Goal: Information Seeking & Learning: Learn about a topic

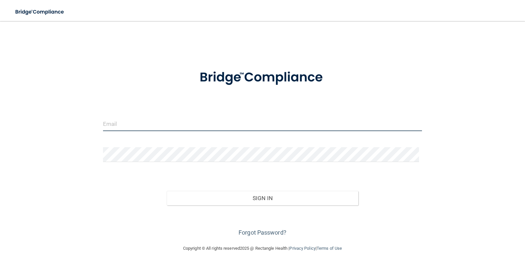
click at [231, 125] on input "email" at bounding box center [262, 123] width 319 height 15
type input "[PERSON_NAME][EMAIL_ADDRESS][DOMAIN_NAME]"
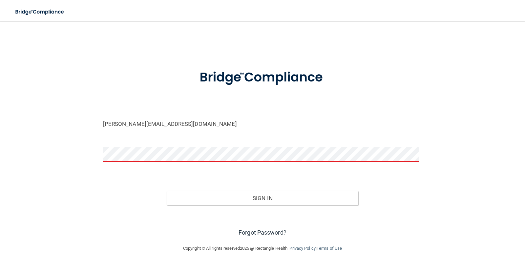
click at [261, 231] on link "Forgot Password?" at bounding box center [263, 232] width 48 height 7
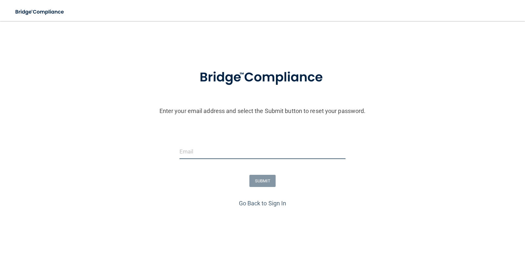
click at [266, 152] on input "email" at bounding box center [262, 151] width 166 height 15
type input "[PERSON_NAME][EMAIL_ADDRESS][DOMAIN_NAME]"
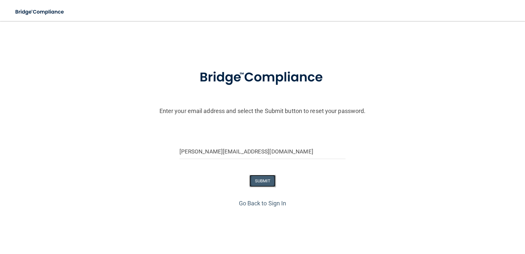
click at [259, 182] on button "SUBMIT" at bounding box center [262, 181] width 27 height 12
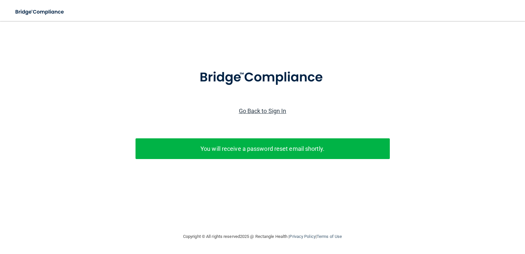
click at [263, 109] on link "Go Back to Sign In" at bounding box center [263, 110] width 48 height 7
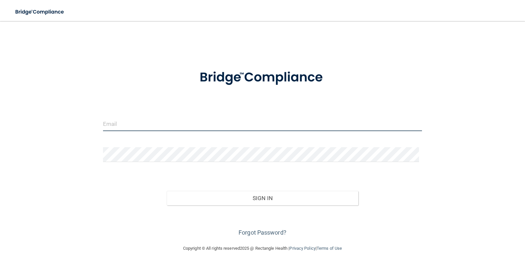
click at [239, 123] on input "email" at bounding box center [262, 123] width 319 height 15
type input "brittanyowen7613@gmail.com"
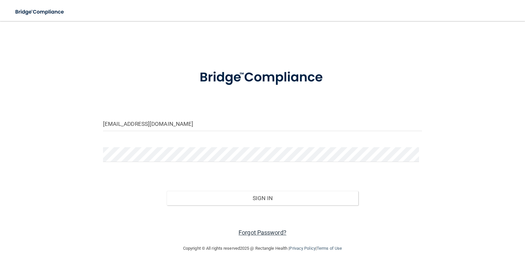
click at [270, 232] on link "Forgot Password?" at bounding box center [263, 232] width 48 height 7
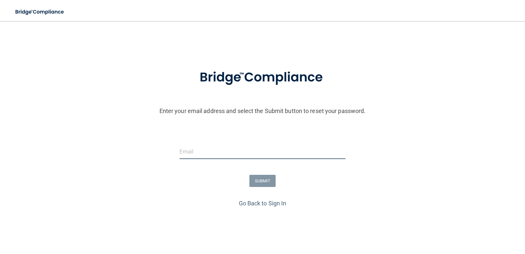
click at [212, 150] on input "email" at bounding box center [262, 151] width 166 height 15
type input "brittanyowen7613@gmail.com"
click at [266, 178] on button "SUBMIT" at bounding box center [262, 181] width 27 height 12
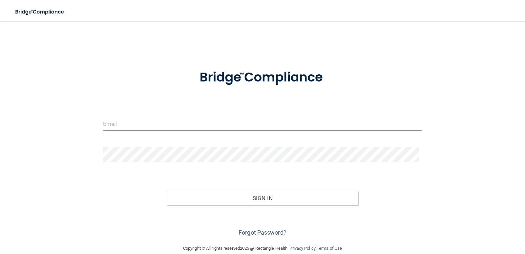
click at [239, 125] on input "email" at bounding box center [262, 123] width 319 height 15
type input "[PERSON_NAME][EMAIL_ADDRESS][DOMAIN_NAME]"
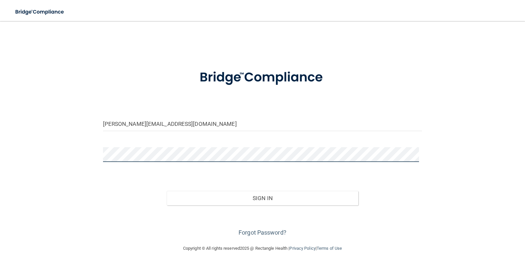
click at [167, 191] on button "Sign In" at bounding box center [263, 198] width 192 height 14
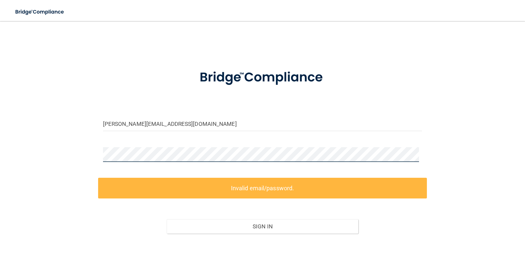
click at [83, 146] on div "bowen@ergomed.net Invalid email/password. You don't have permission to access t…" at bounding box center [262, 147] width 499 height 238
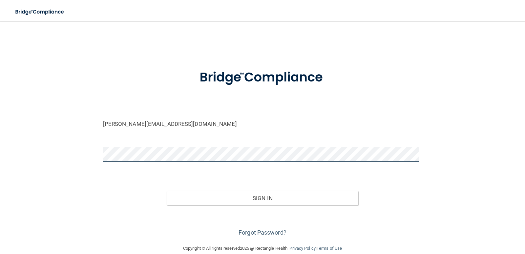
click at [167, 191] on button "Sign In" at bounding box center [263, 198] width 192 height 14
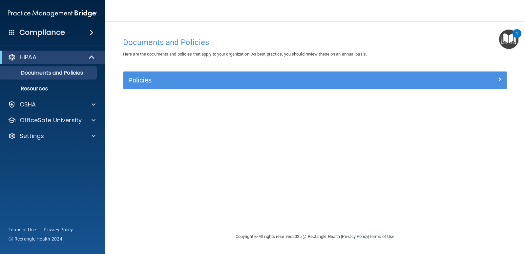
click at [512, 37] on img "Open Resource Center, 1 new notification" at bounding box center [508, 39] width 19 height 19
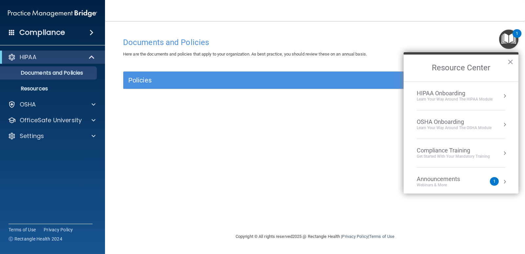
click at [448, 179] on div "Announcements" at bounding box center [445, 178] width 56 height 7
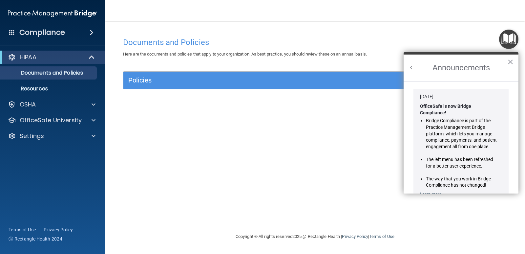
scroll to position [108, 0]
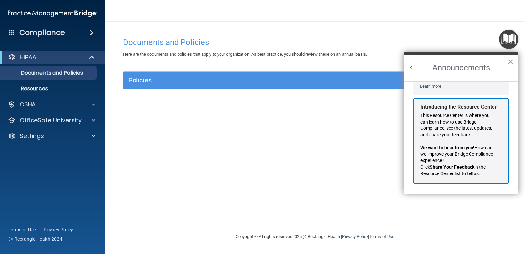
click at [511, 62] on button "×" at bounding box center [510, 61] width 6 height 10
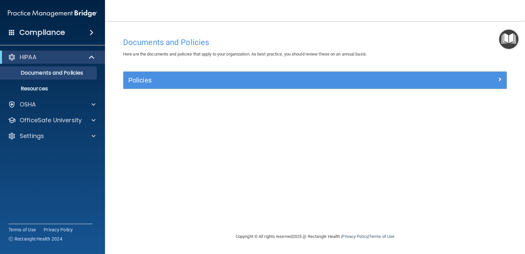
click at [506, 36] on img "Open Resource Center" at bounding box center [508, 39] width 19 height 19
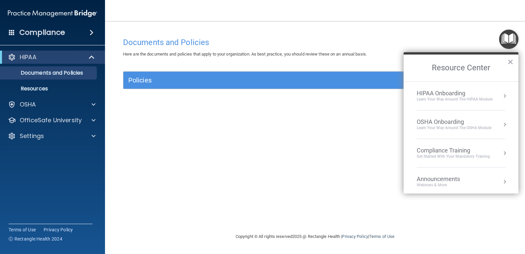
click at [478, 151] on div "Compliance Training" at bounding box center [453, 150] width 73 height 7
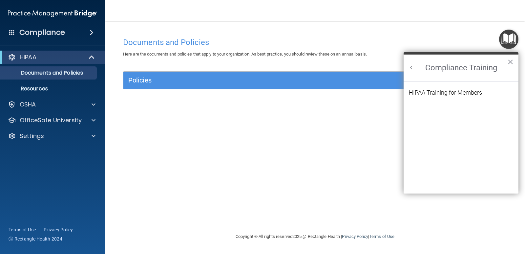
scroll to position [0, 0]
click at [458, 92] on div "HIPAA Training for Members" at bounding box center [445, 93] width 73 height 6
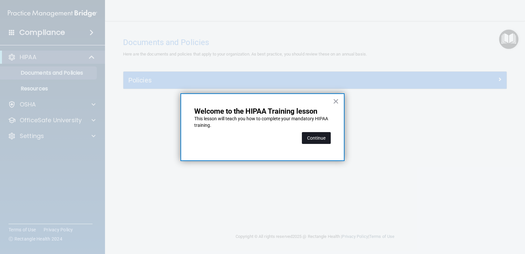
click at [314, 139] on button "Continue" at bounding box center [316, 138] width 29 height 12
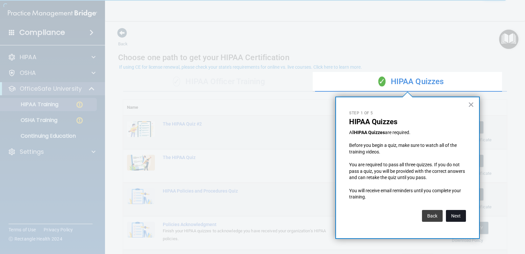
click at [460, 214] on button "Next" at bounding box center [456, 216] width 20 height 12
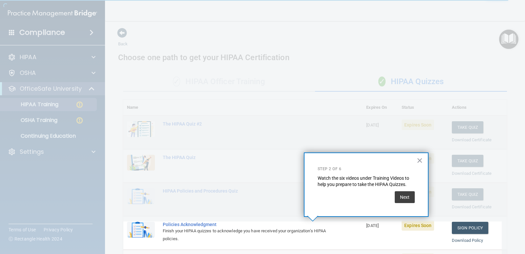
scroll to position [70, 0]
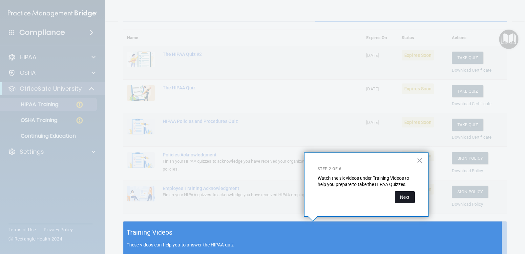
click at [402, 196] on button "Next" at bounding box center [405, 197] width 20 height 12
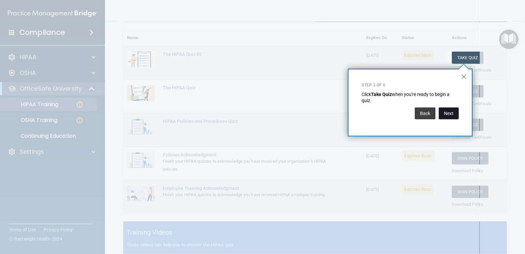
click at [451, 114] on button "Next" at bounding box center [449, 113] width 20 height 12
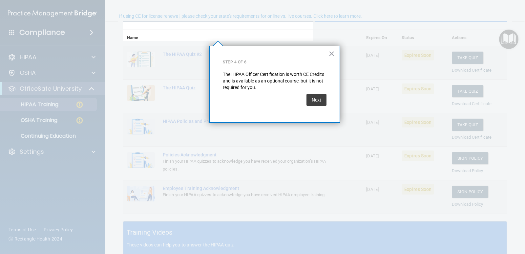
scroll to position [51, 0]
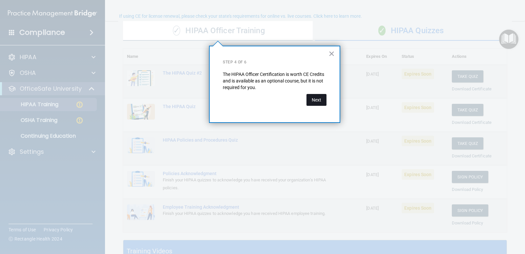
click at [321, 99] on button "Next" at bounding box center [316, 100] width 20 height 12
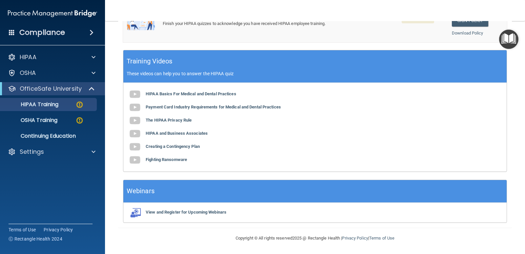
scroll to position [0, 0]
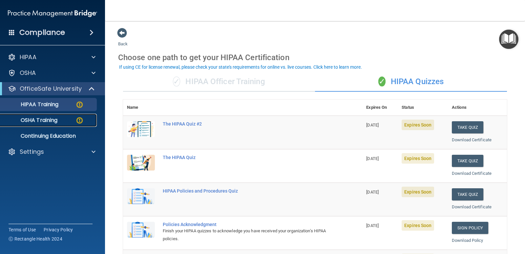
click at [76, 119] on img at bounding box center [79, 120] width 8 height 8
